Goal: Task Accomplishment & Management: Use online tool/utility

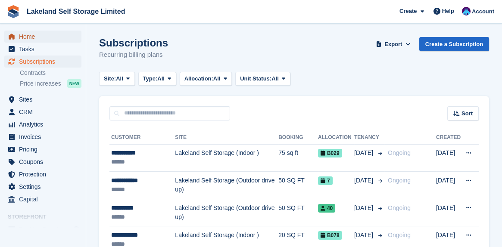
click at [44, 37] on span "Home" at bounding box center [45, 37] width 52 height 12
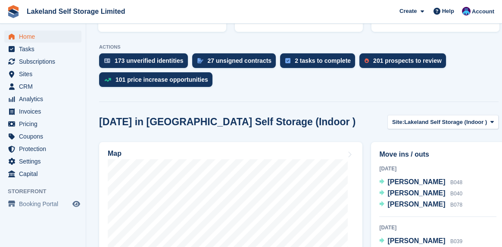
scroll to position [215, 0]
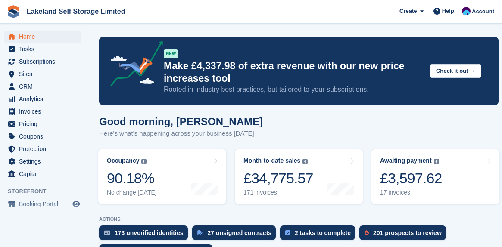
scroll to position [152, 0]
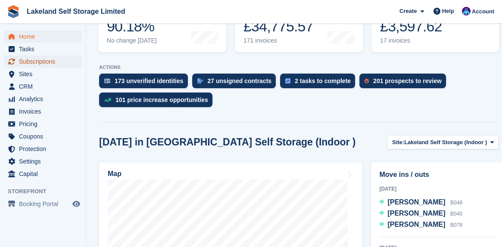
click at [25, 59] on span "Subscriptions" at bounding box center [45, 62] width 52 height 12
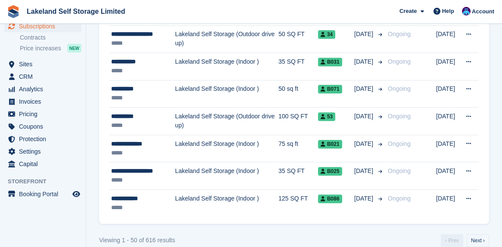
scroll to position [1316, 0]
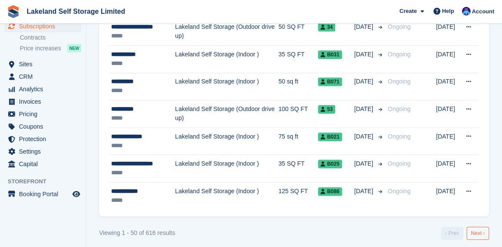
click at [480, 229] on link "Next ›" at bounding box center [478, 233] width 22 height 13
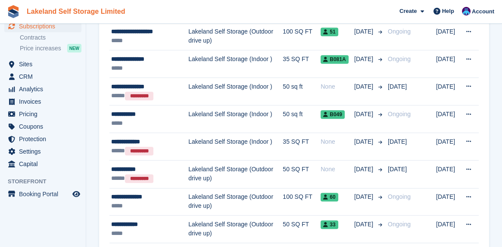
scroll to position [984, 0]
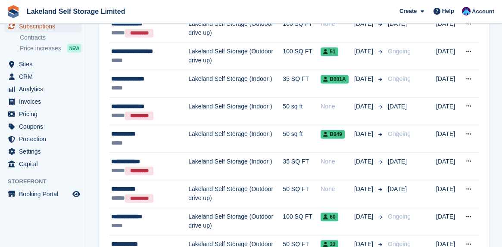
click at [50, 27] on span "Subscriptions" at bounding box center [45, 26] width 52 height 12
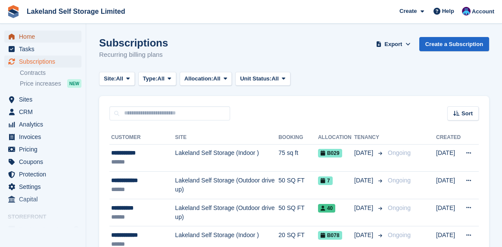
click at [30, 40] on span "Home" at bounding box center [45, 37] width 52 height 12
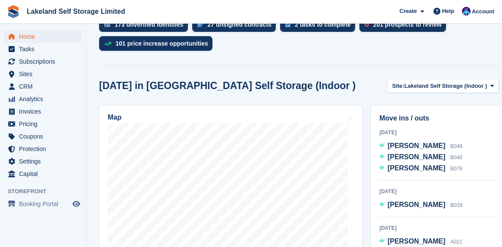
scroll to position [258, 0]
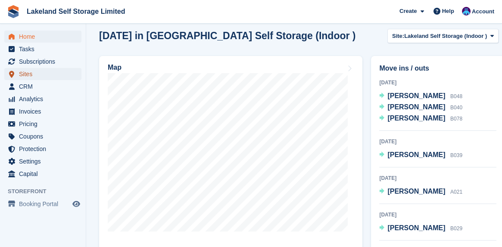
click at [27, 73] on span "Sites" at bounding box center [45, 74] width 52 height 12
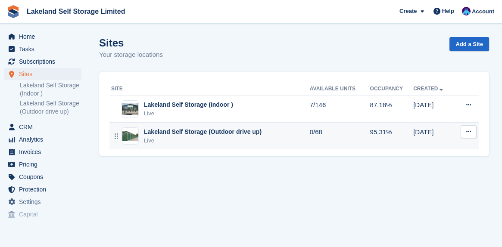
click at [195, 131] on div "Lakeland Self Storage (Outdoor drive up)" at bounding box center [203, 132] width 118 height 9
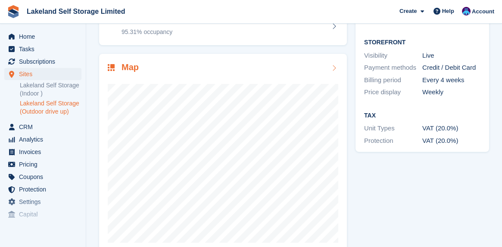
scroll to position [120, 0]
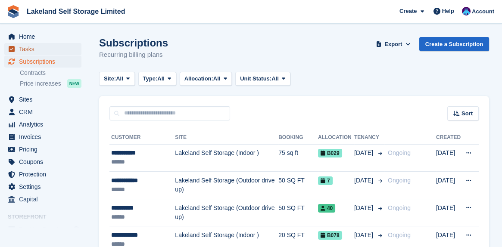
click at [29, 46] on span "Tasks" at bounding box center [45, 49] width 52 height 12
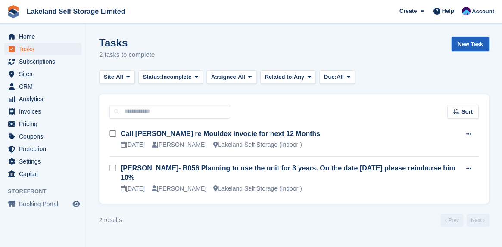
click at [470, 41] on link "New Task" at bounding box center [470, 44] width 37 height 14
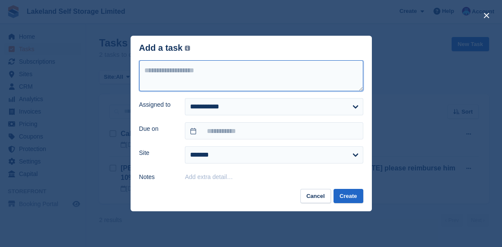
click at [156, 70] on textarea at bounding box center [251, 75] width 224 height 31
drag, startPoint x: 311, startPoint y: 73, endPoint x: 337, endPoint y: 72, distance: 26.3
click at [312, 72] on textarea "**********" at bounding box center [251, 75] width 224 height 31
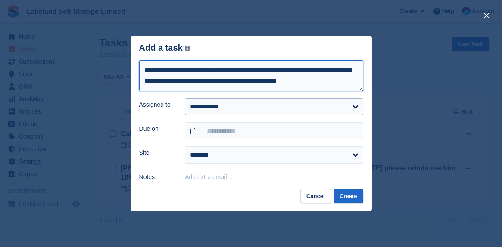
type textarea "**********"
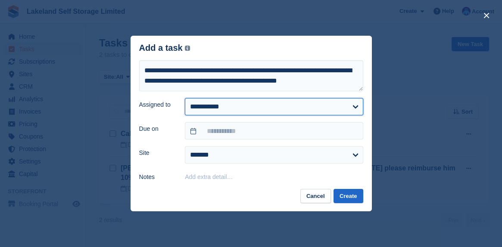
click at [353, 109] on select "**********" at bounding box center [274, 106] width 178 height 17
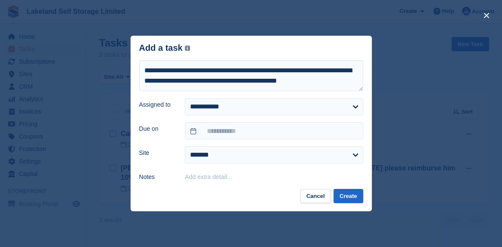
click at [414, 176] on div "close" at bounding box center [251, 123] width 502 height 247
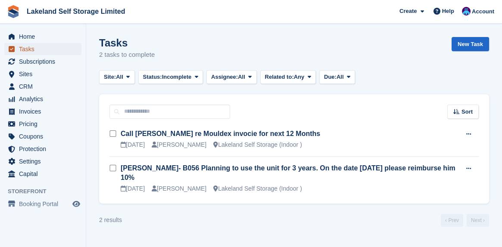
click at [30, 49] on span "Tasks" at bounding box center [45, 49] width 52 height 12
click at [456, 42] on link "New Task" at bounding box center [470, 44] width 37 height 14
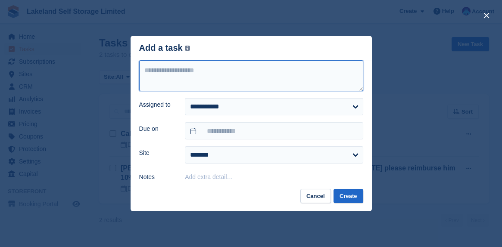
click at [162, 71] on textarea at bounding box center [251, 75] width 224 height 31
click at [202, 72] on textarea "**********" at bounding box center [251, 75] width 224 height 31
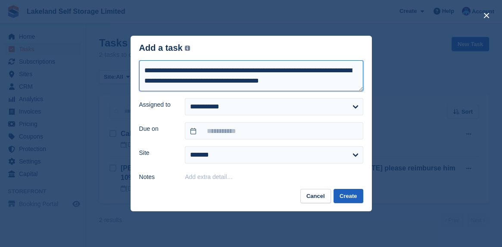
type textarea "**********"
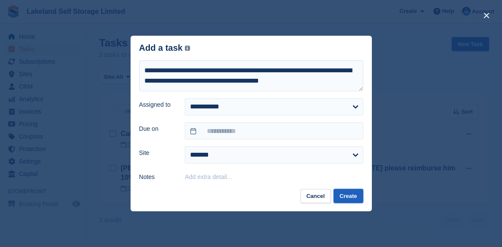
click at [350, 201] on button "Create" at bounding box center [347, 196] width 29 height 14
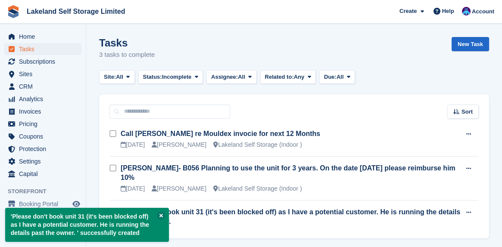
scroll to position [27, 0]
